Goal: Download file/media

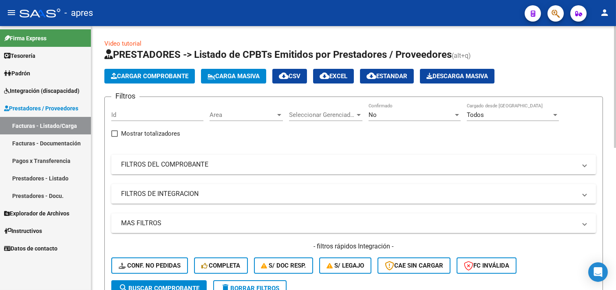
click at [379, 110] on div "No Confirmado" at bounding box center [414, 113] width 92 height 18
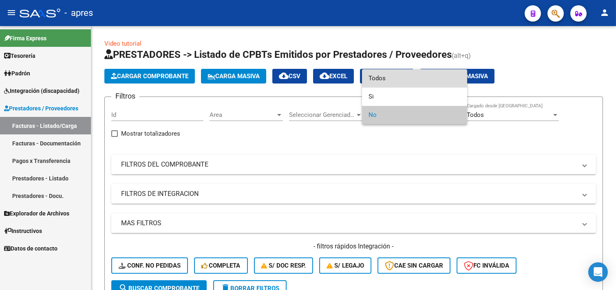
click at [393, 80] on span "Todos" at bounding box center [414, 78] width 92 height 18
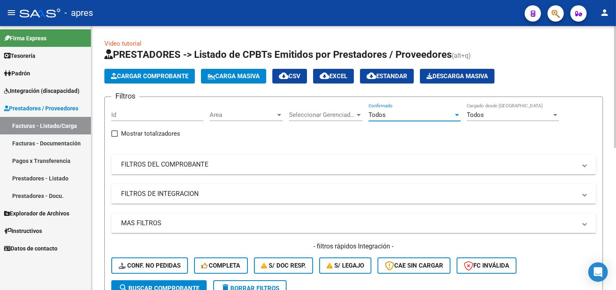
click at [178, 168] on mat-panel-title "FILTROS DEL COMPROBANTE" at bounding box center [348, 164] width 455 height 9
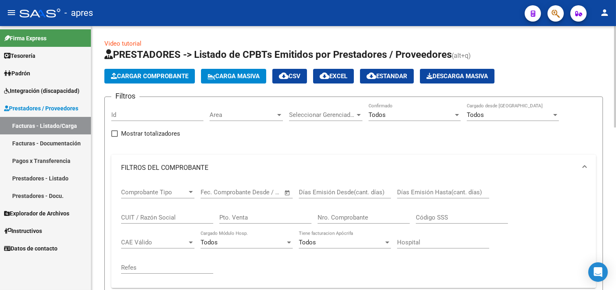
click at [154, 213] on div "CUIT / Razón Social" at bounding box center [167, 215] width 92 height 18
paste input "30715123971"
type input "30715123971"
click at [338, 215] on input "Nro. Comprobante" at bounding box center [364, 217] width 92 height 7
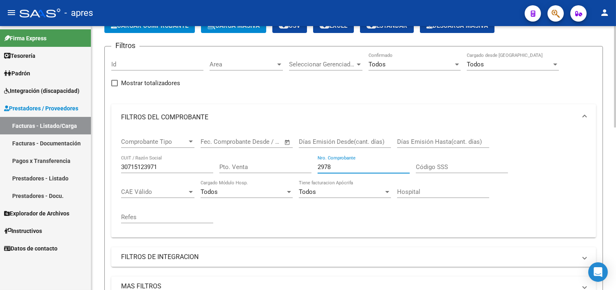
scroll to position [136, 0]
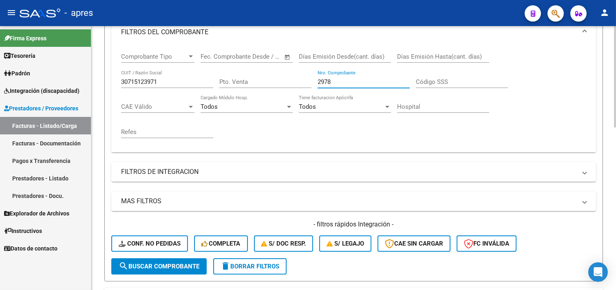
click at [152, 273] on button "search Buscar Comprobante" at bounding box center [158, 266] width 95 height 16
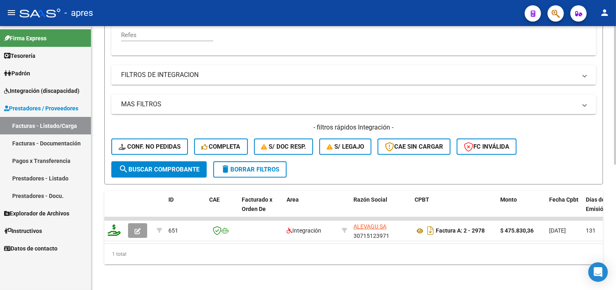
scroll to position [239, 0]
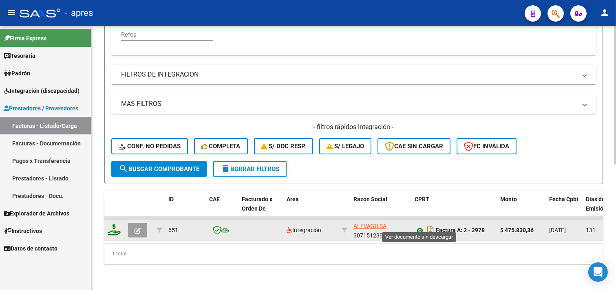
click at [418, 226] on icon at bounding box center [420, 231] width 11 height 10
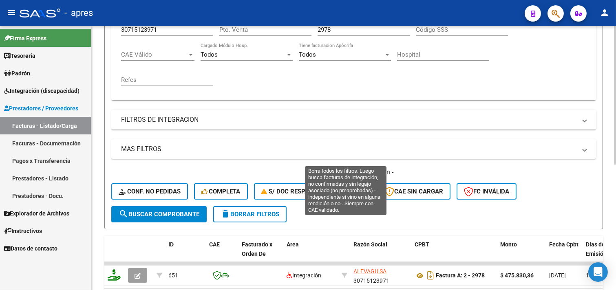
scroll to position [103, 0]
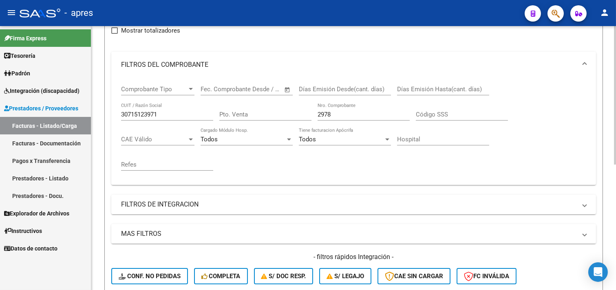
click at [353, 119] on div "2978 Nro. Comprobante" at bounding box center [364, 112] width 92 height 18
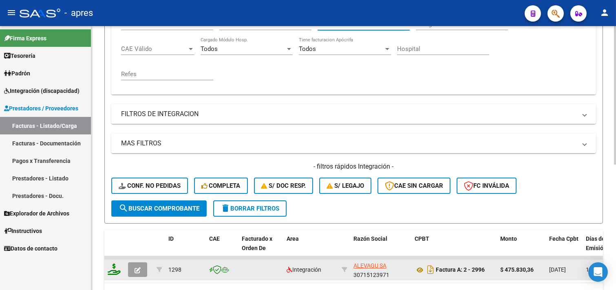
scroll to position [1, 0]
type input "2995"
click at [422, 271] on icon at bounding box center [420, 270] width 11 height 10
